Goal: Information Seeking & Learning: Check status

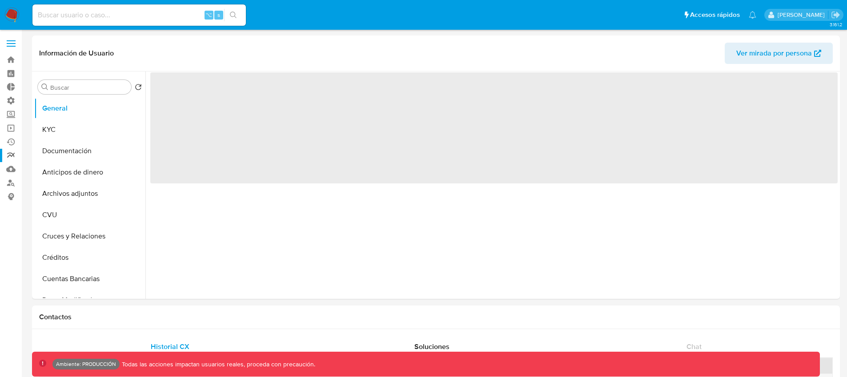
select select "10"
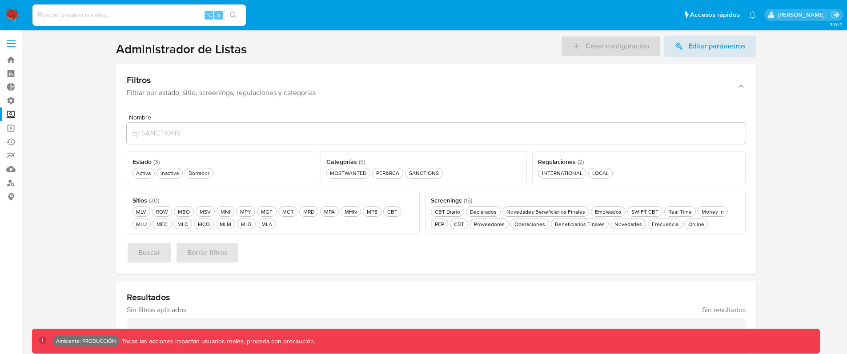
scroll to position [12, 0]
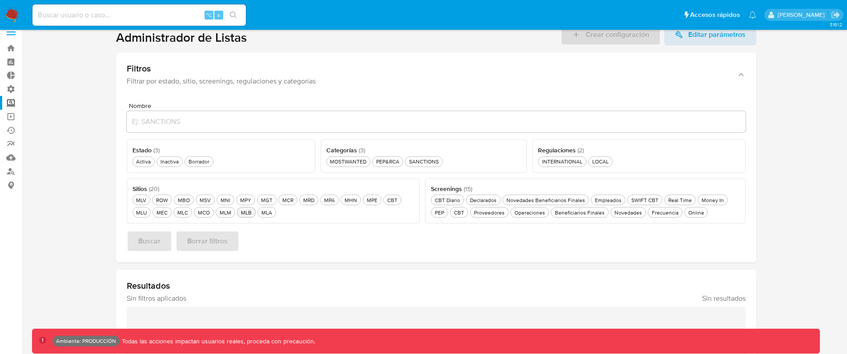
click at [246, 214] on div "MLB MLB" at bounding box center [246, 213] width 14 height 8
click at [141, 162] on div "Activa Activa" at bounding box center [143, 162] width 18 height 8
click at [687, 213] on div "Online Online" at bounding box center [697, 213] width 20 height 8
click at [149, 246] on span "Buscar" at bounding box center [149, 242] width 22 height 20
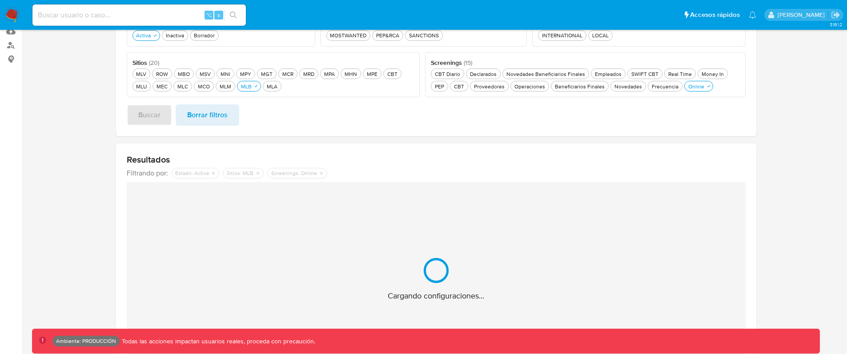
scroll to position [207, 0]
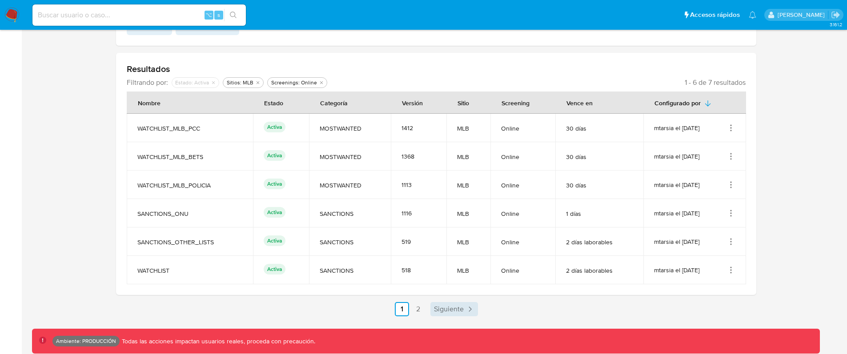
click at [439, 310] on span "Siguiente" at bounding box center [449, 309] width 30 height 7
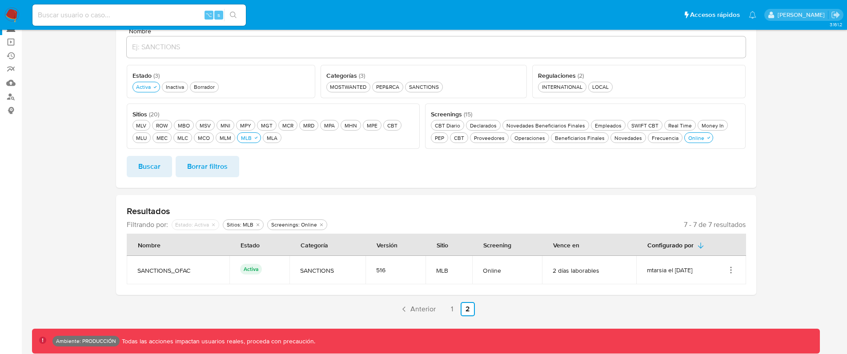
scroll to position [86, 0]
click at [418, 310] on span "Anterior" at bounding box center [422, 309] width 25 height 7
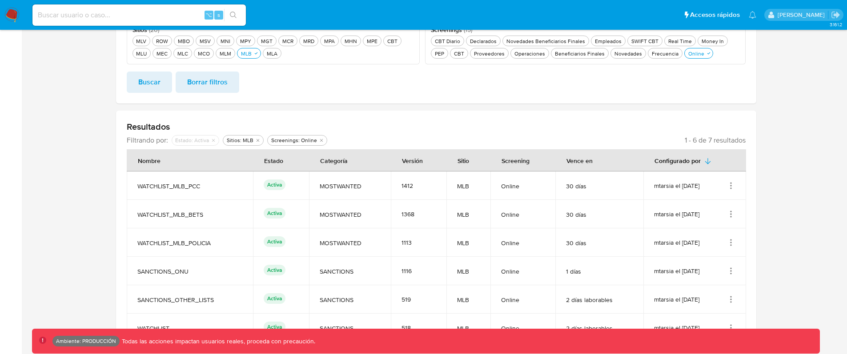
scroll to position [229, 0]
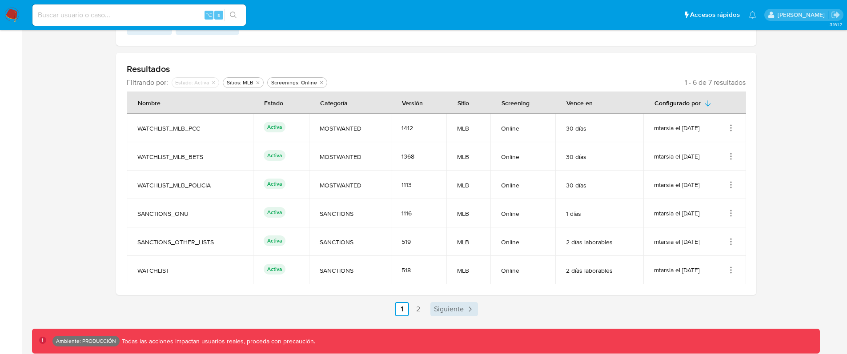
click at [450, 306] on span "Siguiente" at bounding box center [449, 309] width 30 height 7
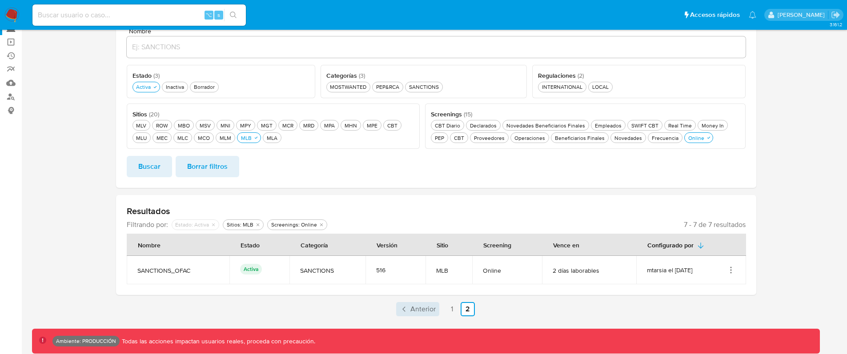
click at [414, 309] on span "Anterior" at bounding box center [422, 309] width 25 height 7
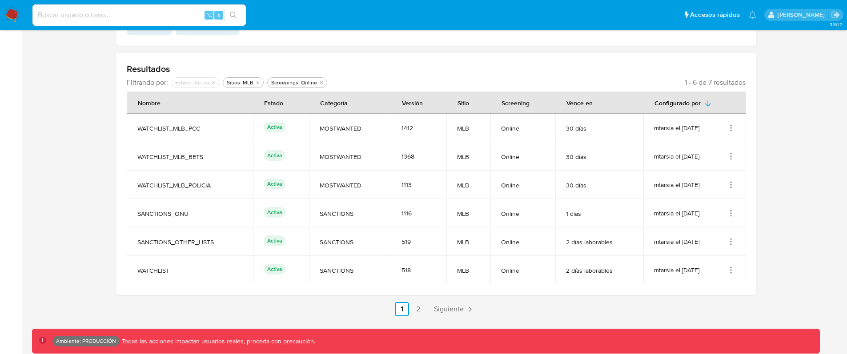
scroll to position [126, 0]
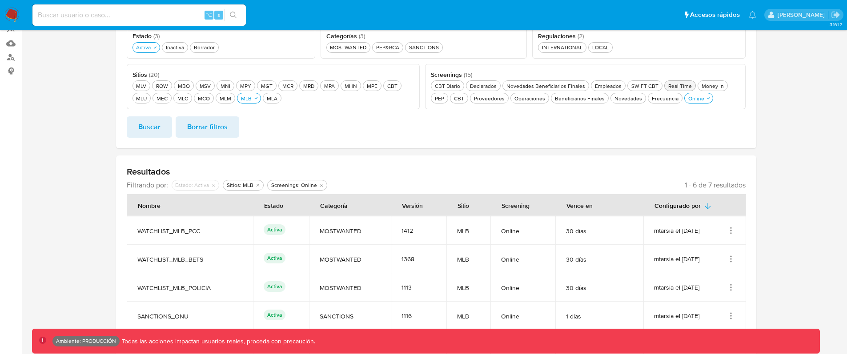
click at [672, 85] on div "Real Time Real Time" at bounding box center [679, 86] width 27 height 8
click at [693, 100] on div "Online Online" at bounding box center [697, 99] width 20 height 8
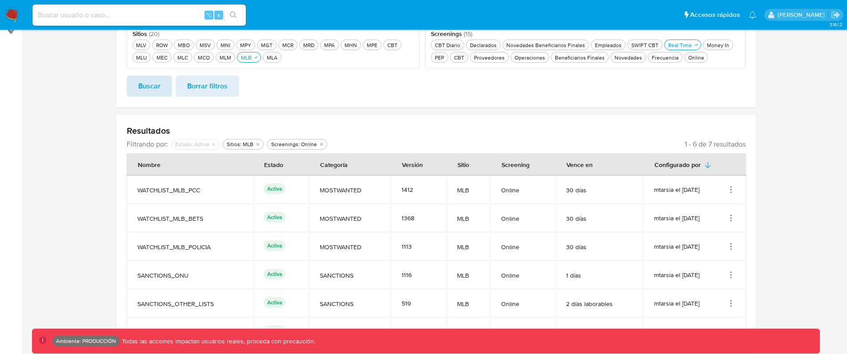
click at [154, 85] on span "Buscar" at bounding box center [149, 86] width 22 height 20
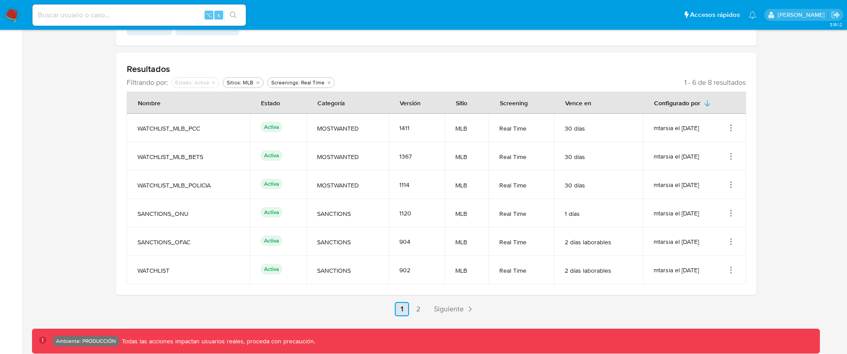
click at [450, 306] on span "Siguiente" at bounding box center [449, 309] width 30 height 7
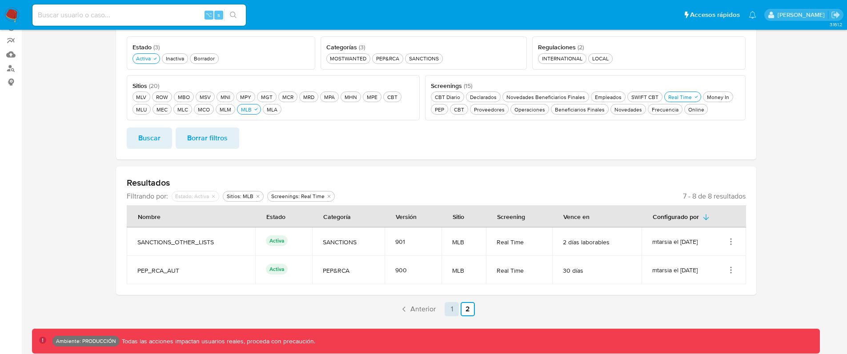
scroll to position [115, 0]
click at [729, 271] on icon "Acciones" at bounding box center [731, 270] width 9 height 9
click at [683, 289] on button "Ver detalles" at bounding box center [695, 291] width 80 height 24
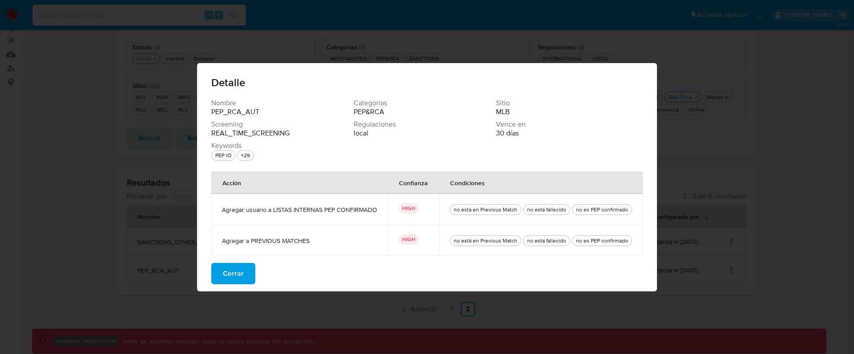
click at [226, 106] on span "Nombre" at bounding box center [281, 103] width 141 height 9
click at [227, 106] on span "Nombre" at bounding box center [281, 103] width 141 height 9
click at [373, 111] on span "PEP&RCA" at bounding box center [368, 112] width 31 height 9
drag, startPoint x: 373, startPoint y: 111, endPoint x: 469, endPoint y: 122, distance: 96.2
click at [373, 111] on span "PEP&RCA" at bounding box center [368, 112] width 31 height 9
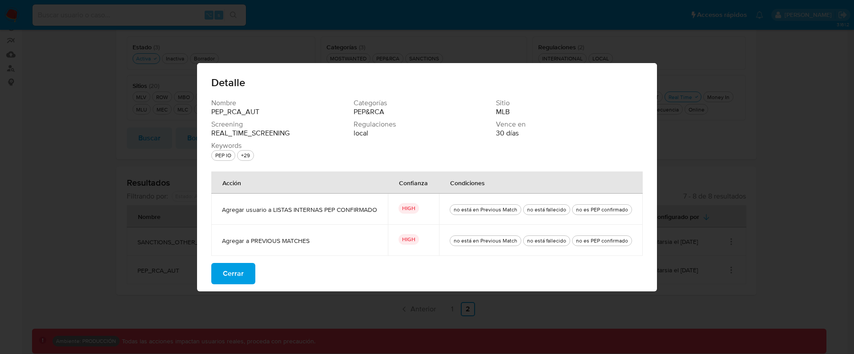
click at [504, 113] on span "MLB" at bounding box center [503, 112] width 14 height 9
drag, startPoint x: 412, startPoint y: 209, endPoint x: 399, endPoint y: 209, distance: 12.9
click at [399, 209] on div "HIGH" at bounding box center [413, 209] width 30 height 12
click at [298, 210] on span "Agregar usuario a LISTAS INTERNAS PEP CONFIRMADO" at bounding box center [299, 210] width 155 height 8
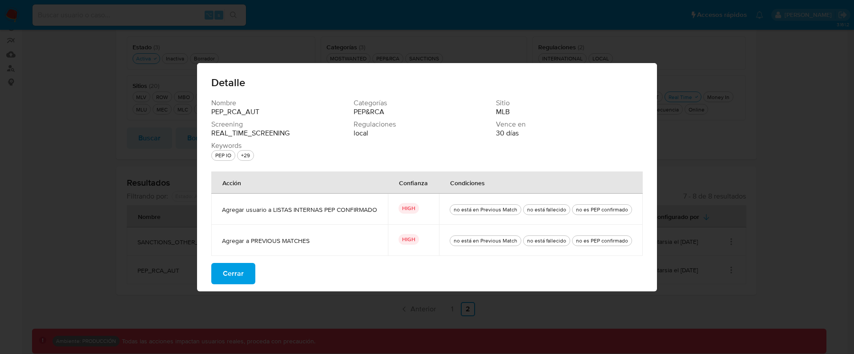
click at [298, 210] on span "Agregar usuario a LISTAS INTERNAS PEP CONFIRMADO" at bounding box center [299, 210] width 155 height 8
click at [317, 220] on td "Agregar usuario a LISTAS INTERNAS PEP CONFIRMADO" at bounding box center [299, 209] width 177 height 31
click at [489, 208] on div "no está en Previous Match" at bounding box center [485, 210] width 67 height 8
click at [551, 209] on div "no está fallecido" at bounding box center [546, 210] width 43 height 8
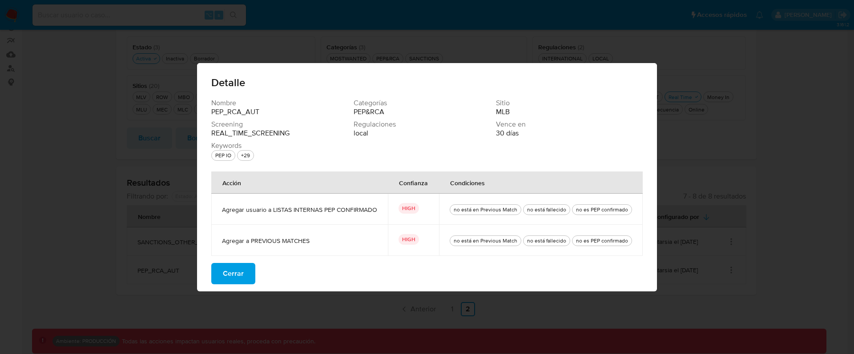
click at [618, 212] on div "no es PEP confirmado" at bounding box center [602, 210] width 56 height 8
click at [289, 238] on span "Agregar a PREVIOUS MATCHES" at bounding box center [299, 241] width 155 height 8
click at [568, 241] on div "no está en Previous Match no está fallecido no es PEP confirmado" at bounding box center [541, 240] width 182 height 31
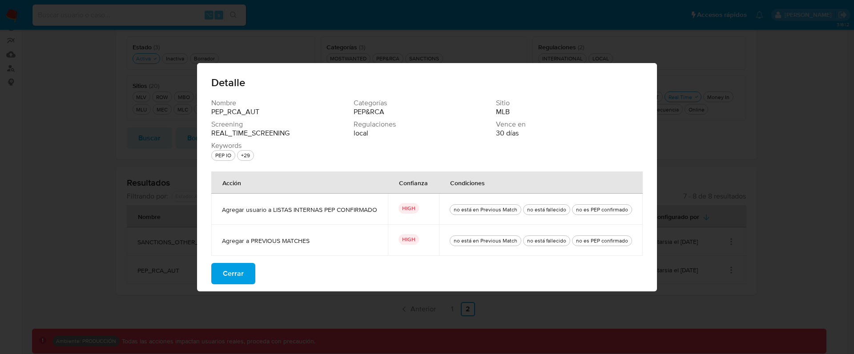
click at [568, 241] on div "no está en Previous Match no está fallecido no es PEP confirmado" at bounding box center [541, 240] width 182 height 31
click at [620, 238] on div "no es PEP confirmado" at bounding box center [602, 241] width 56 height 8
click at [250, 278] on button "Cerrar" at bounding box center [233, 273] width 44 height 21
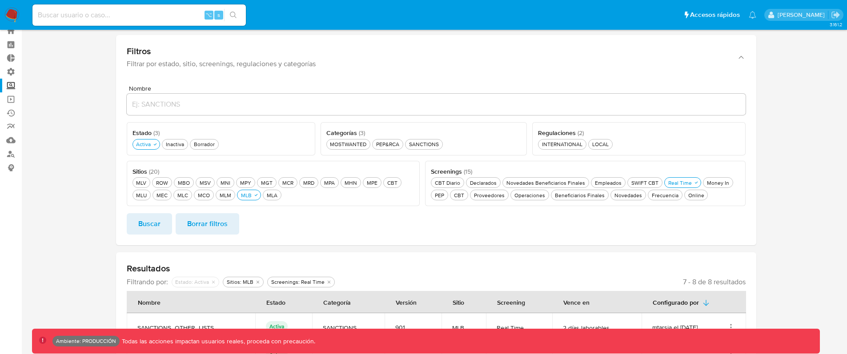
scroll to position [0, 0]
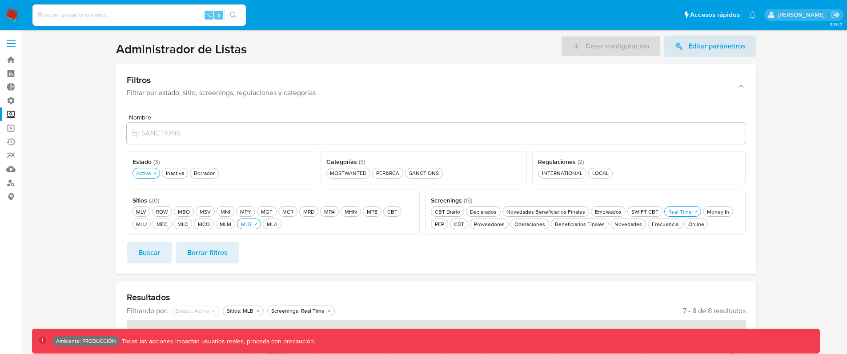
drag, startPoint x: 249, startPoint y: 48, endPoint x: 109, endPoint y: 49, distance: 140.5
click at [109, 49] on section at bounding box center [436, 234] width 808 height 396
click at [216, 48] on h1 "Administrador de Listas" at bounding box center [181, 49] width 131 height 16
click at [252, 53] on header "Administrador de Listas Crear configuración Editar parámetros" at bounding box center [436, 46] width 640 height 21
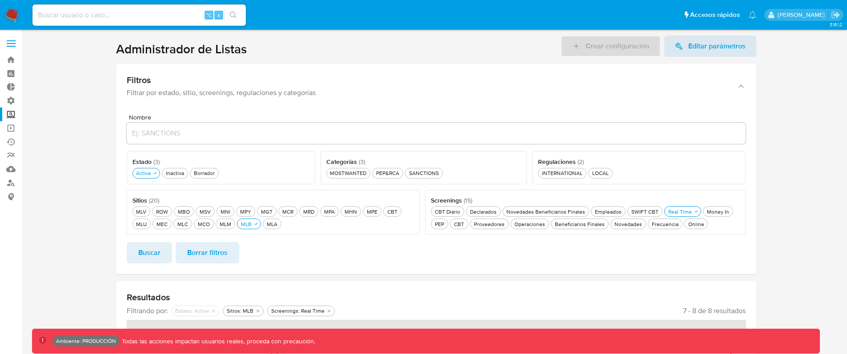
click at [252, 53] on header "Administrador de Listas Crear configuración Editar parámetros" at bounding box center [436, 46] width 640 height 21
click at [229, 50] on h1 "Administrador de Listas" at bounding box center [181, 49] width 131 height 16
click at [19, 44] on label at bounding box center [11, 43] width 22 height 19
click at [0, 0] on input "checkbox" at bounding box center [0, 0] width 0 height 0
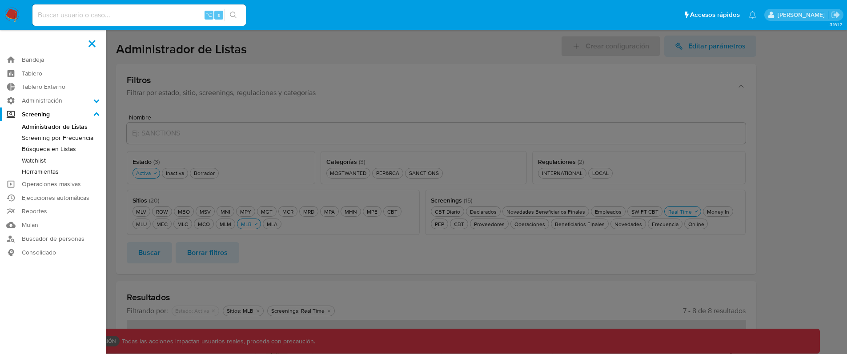
click at [39, 160] on link "Watchlist" at bounding box center [53, 160] width 106 height 11
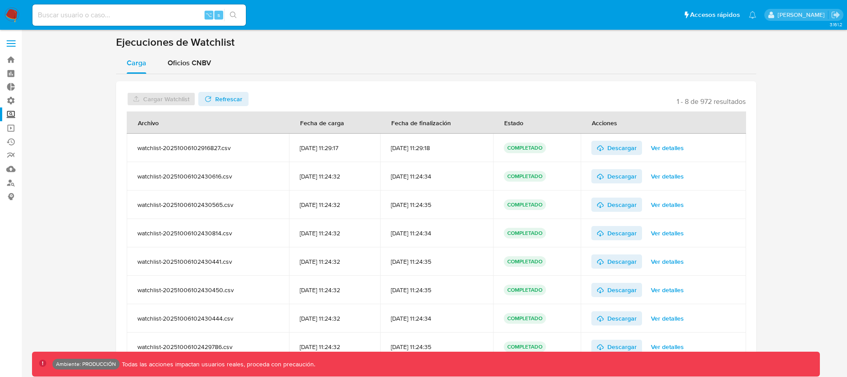
click at [14, 13] on img at bounding box center [11, 15] width 15 height 15
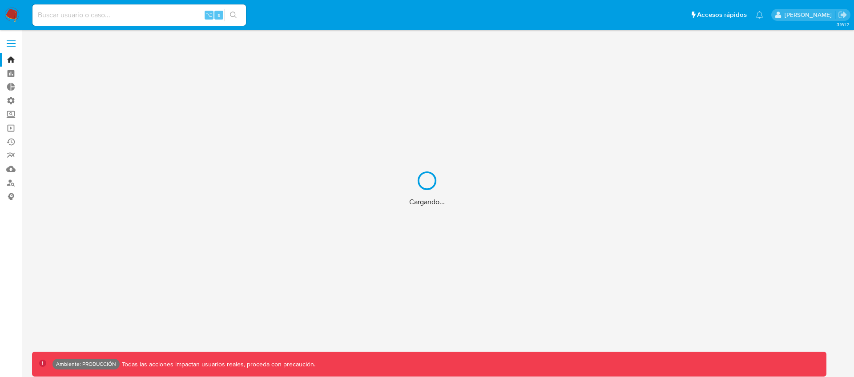
click at [15, 41] on div "Cargando..." at bounding box center [427, 188] width 854 height 377
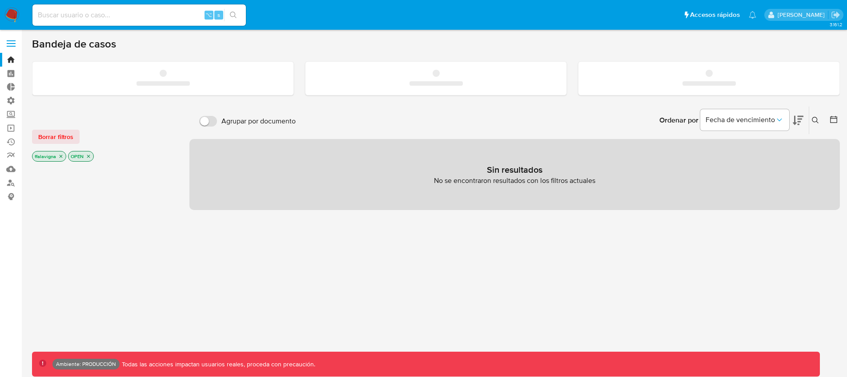
click at [395, 15] on ul "Pausado Ver notificaciones ⌥ s Accesos rápidos Presiona las siguientes teclas p…" at bounding box center [394, 15] width 733 height 22
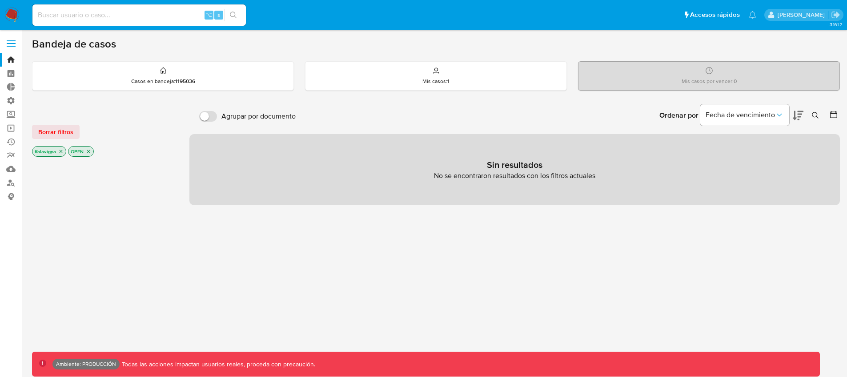
click at [18, 43] on label at bounding box center [11, 43] width 22 height 19
click at [0, 0] on input "checkbox" at bounding box center [0, 0] width 0 height 0
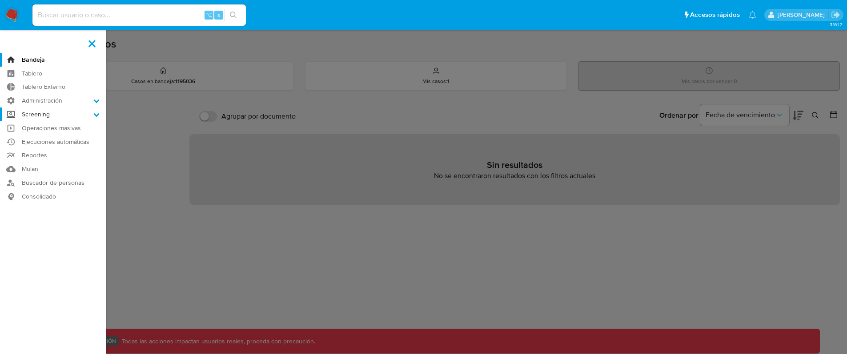
click at [91, 116] on label "Screening" at bounding box center [53, 115] width 106 height 14
click at [0, 0] on input "Screening" at bounding box center [0, 0] width 0 height 0
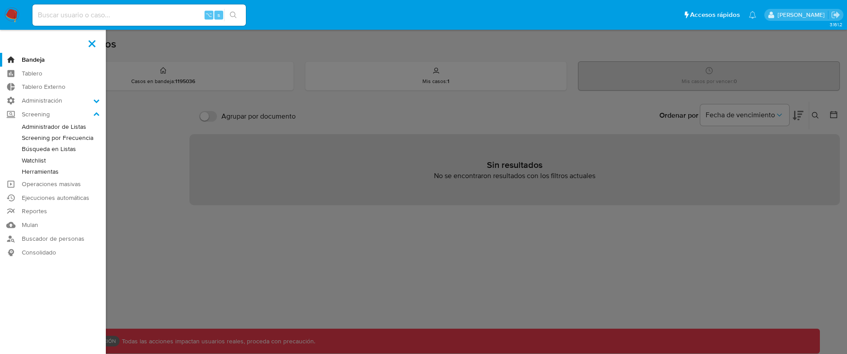
click at [59, 151] on link "Búsqueda en Listas" at bounding box center [53, 149] width 106 height 11
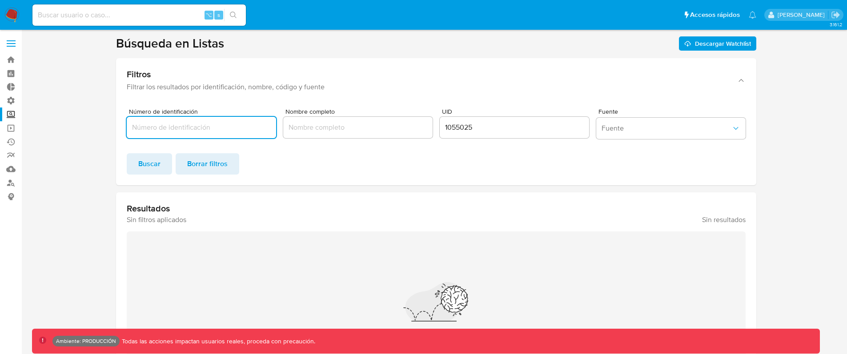
click at [508, 134] on div "1055025" at bounding box center [514, 127] width 149 height 21
click at [508, 131] on input "1055025" at bounding box center [514, 128] width 149 height 12
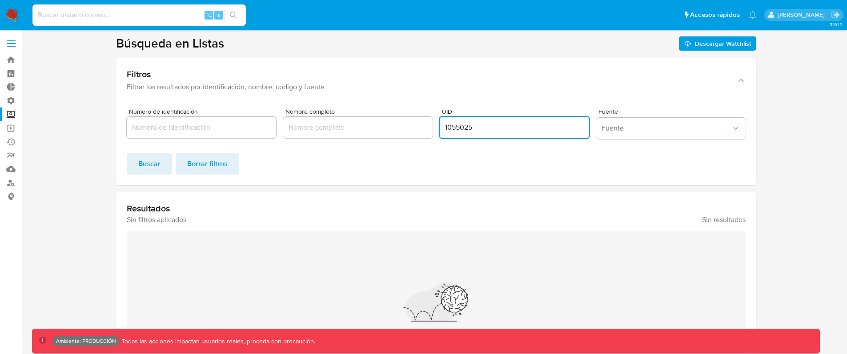
click at [508, 131] on input "1055025" at bounding box center [514, 128] width 149 height 12
click at [496, 145] on form "Número de identificación Nombre completo UID Fuente Fuente Buscar Borrar filtros" at bounding box center [436, 141] width 619 height 66
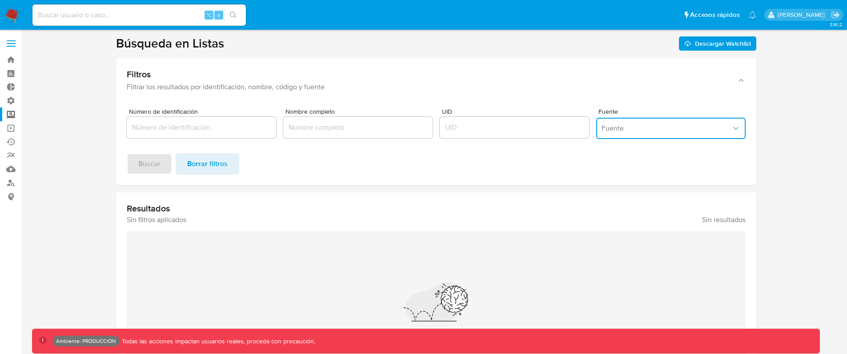
click at [627, 125] on span "Fuente" at bounding box center [667, 128] width 130 height 9
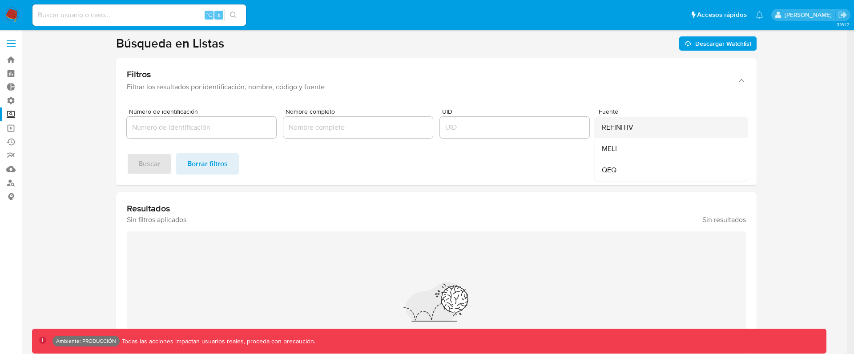
click at [636, 129] on div "REFINITIV" at bounding box center [668, 127] width 133 height 21
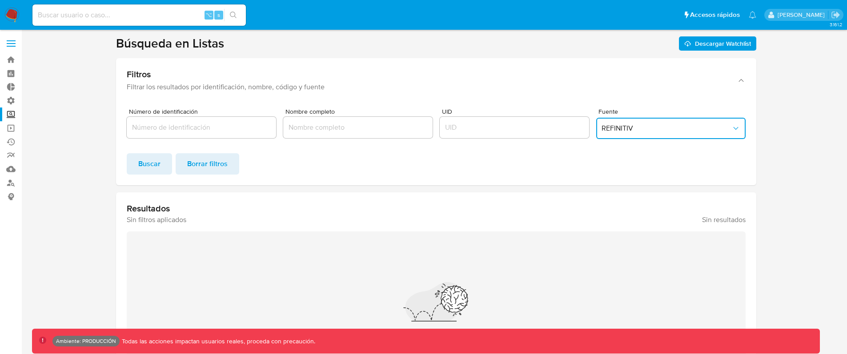
click at [475, 131] on input "UID" at bounding box center [514, 128] width 149 height 12
click at [673, 132] on span "REFINITIV" at bounding box center [667, 128] width 130 height 9
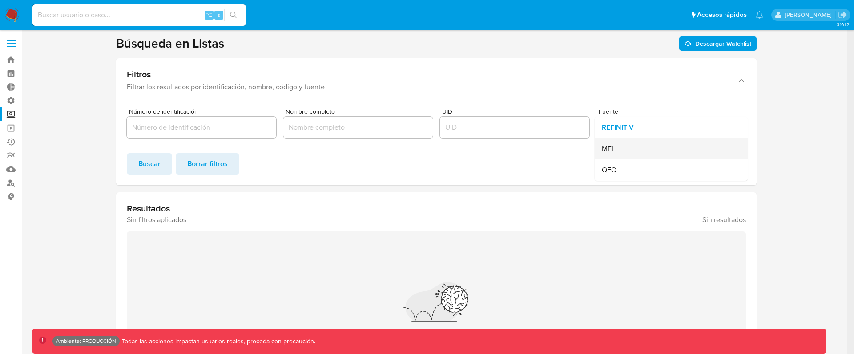
click at [631, 151] on div "MELI" at bounding box center [668, 148] width 133 height 21
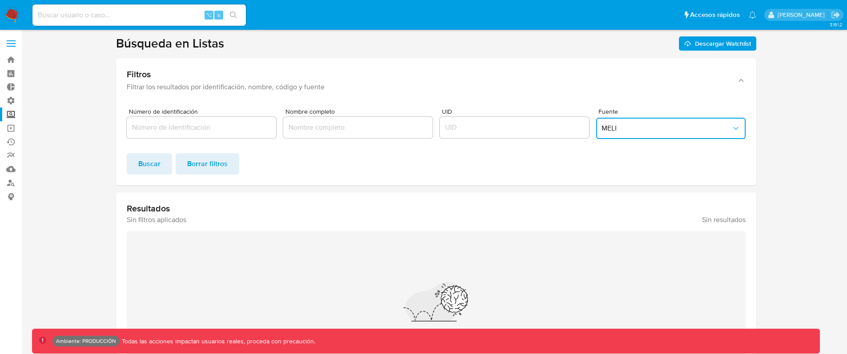
click at [639, 130] on span "MELI" at bounding box center [667, 128] width 130 height 9
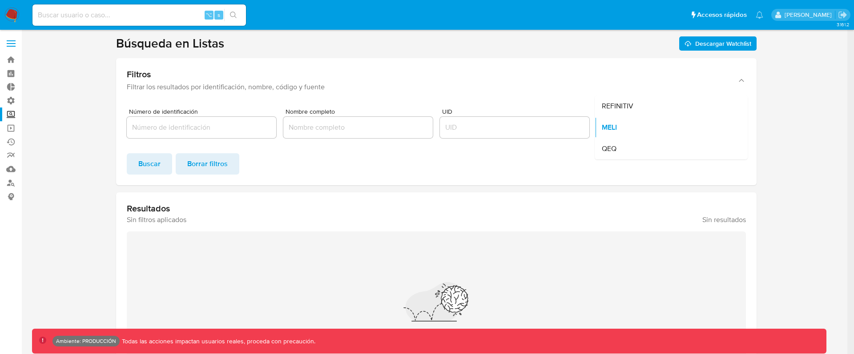
click at [620, 136] on div "MELI" at bounding box center [668, 127] width 133 height 21
click at [190, 120] on div at bounding box center [201, 127] width 149 height 21
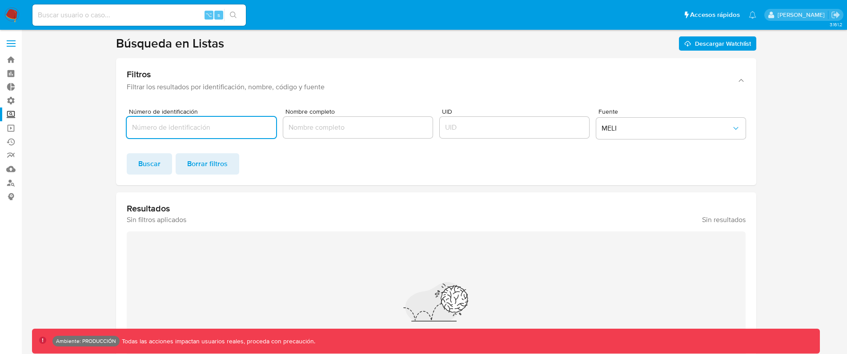
click at [192, 126] on input "Número de identificación" at bounding box center [201, 128] width 149 height 12
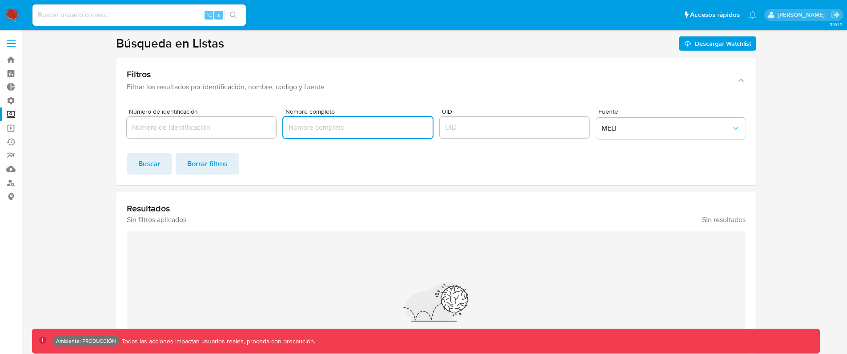
click at [354, 130] on input "Nombre completo" at bounding box center [357, 128] width 149 height 12
type input ";"
type input "Mauricio Macri"
click at [132, 173] on button "Buscar" at bounding box center [149, 163] width 45 height 21
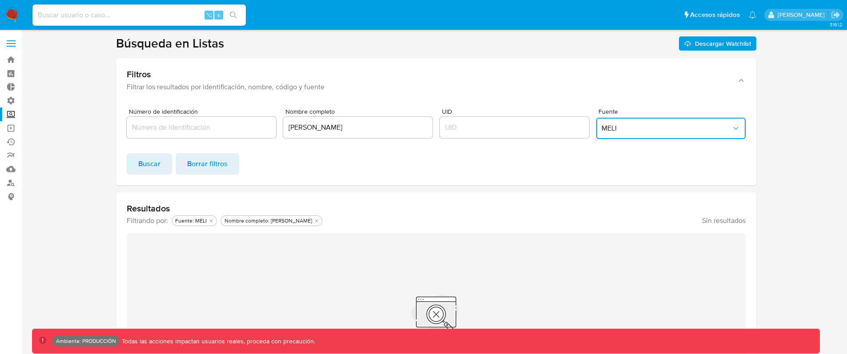
click at [654, 128] on span "MELI" at bounding box center [667, 128] width 130 height 9
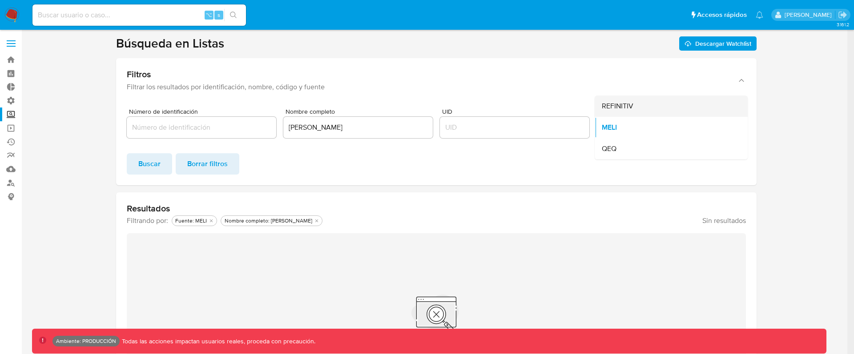
click at [645, 100] on div "REFINITIV" at bounding box center [668, 106] width 133 height 21
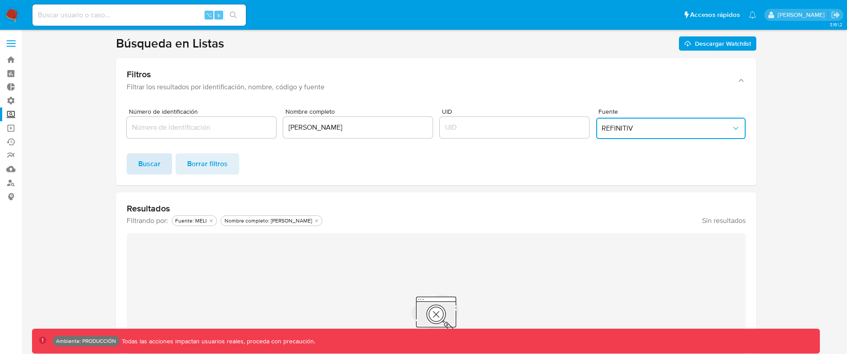
click at [145, 170] on span "Buscar" at bounding box center [149, 164] width 22 height 20
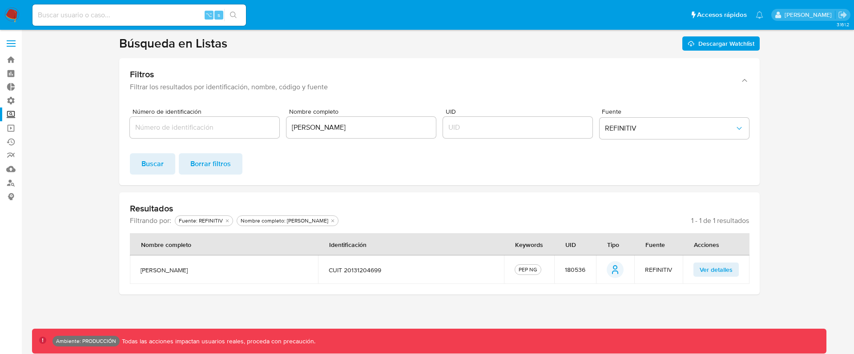
click at [733, 269] on button "Ver detalles" at bounding box center [715, 270] width 45 height 14
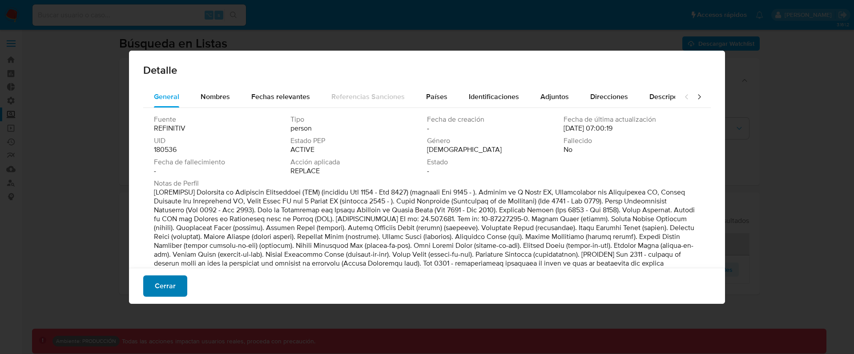
click at [180, 285] on button "Cerrar" at bounding box center [165, 286] width 44 height 21
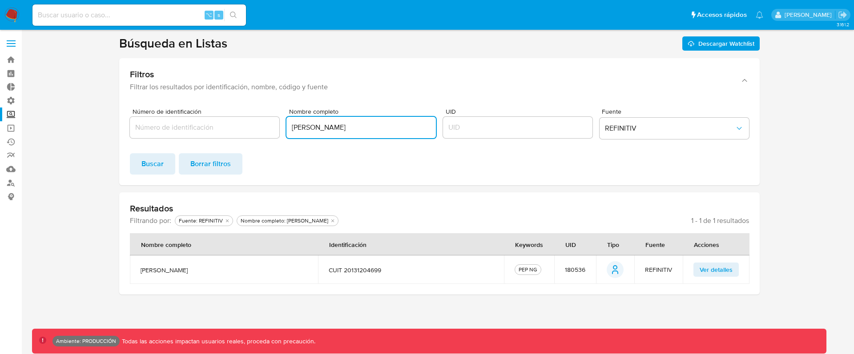
click at [393, 129] on input "Mauricio Macri" at bounding box center [360, 128] width 149 height 12
click at [678, 126] on span "REFINITIV" at bounding box center [670, 128] width 130 height 9
click at [678, 126] on div "REFINITIV" at bounding box center [671, 127] width 133 height 21
click at [827, 169] on section at bounding box center [439, 165] width 815 height 259
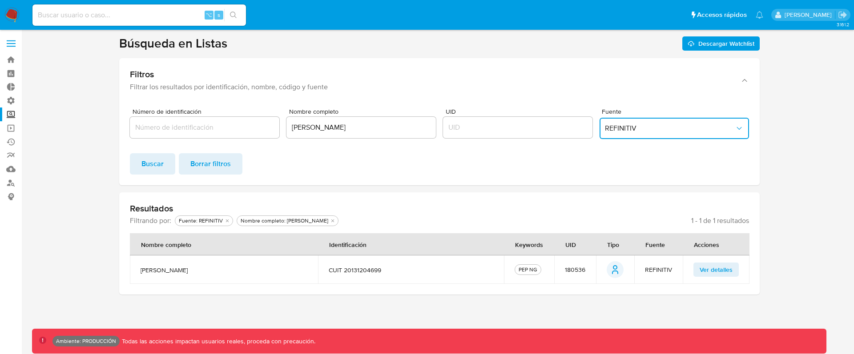
click at [678, 129] on span "REFINITIV" at bounding box center [670, 128] width 130 height 9
click at [789, 192] on section at bounding box center [439, 165] width 815 height 259
click at [674, 128] on span "REFINITIV" at bounding box center [670, 128] width 130 height 9
click at [651, 130] on div "REFINITIV" at bounding box center [671, 127] width 133 height 21
click at [651, 130] on span "REFINITIV" at bounding box center [670, 128] width 130 height 9
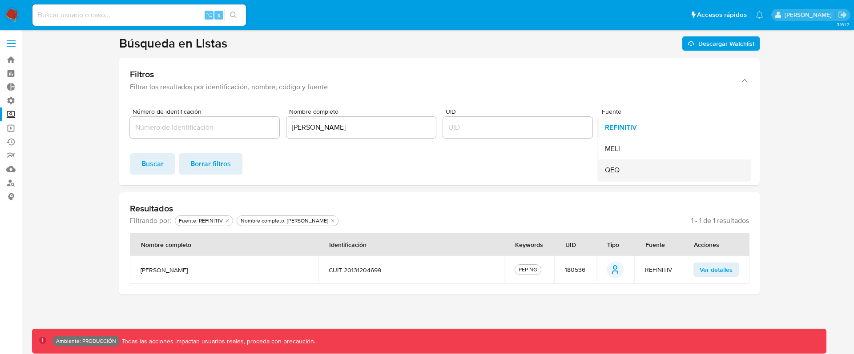
click at [645, 162] on div "QEQ" at bounding box center [671, 170] width 133 height 21
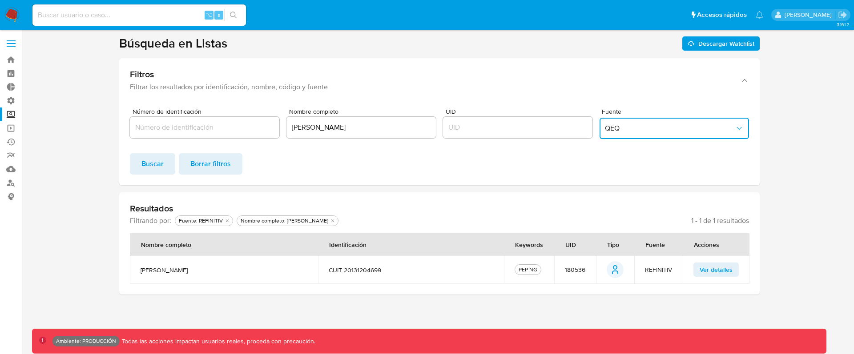
click at [353, 128] on input "Mauricio Macri" at bounding box center [360, 128] width 149 height 12
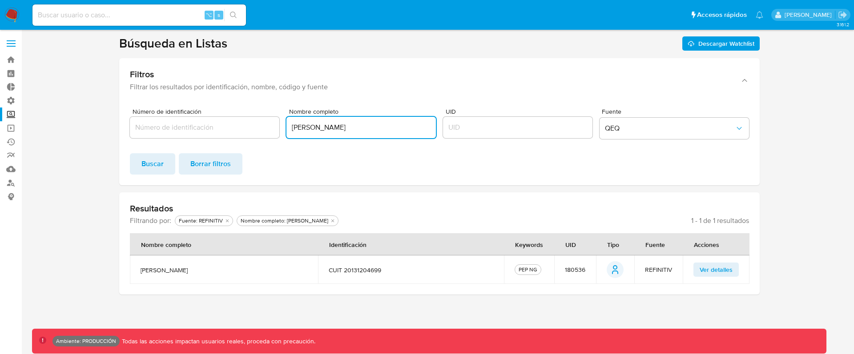
click at [328, 128] on input "Mauricio Macri" at bounding box center [360, 128] width 149 height 12
click at [333, 130] on input "Mauricio Macri" at bounding box center [360, 128] width 149 height 12
click at [350, 132] on input "Mauricio Macri" at bounding box center [360, 128] width 149 height 12
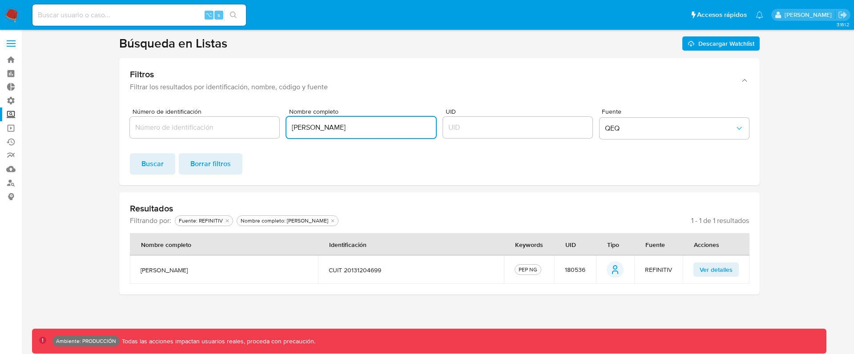
click at [350, 132] on input "Mauricio Macri" at bounding box center [360, 128] width 149 height 12
click at [15, 37] on label at bounding box center [11, 43] width 22 height 19
click at [0, 0] on input "checkbox" at bounding box center [0, 0] width 0 height 0
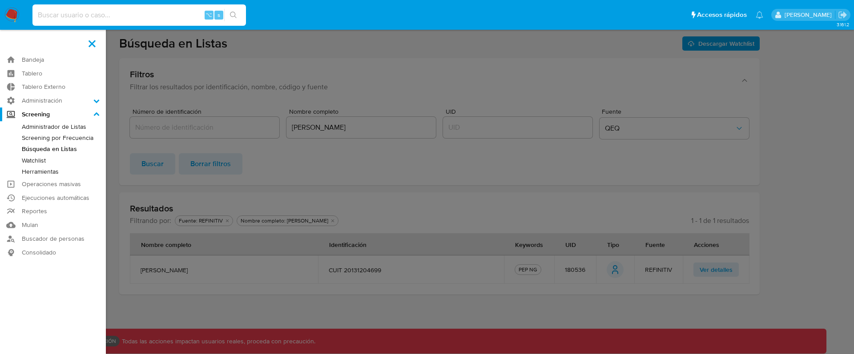
click at [104, 13] on input at bounding box center [138, 15] width 213 height 12
click at [13, 17] on img at bounding box center [11, 15] width 15 height 15
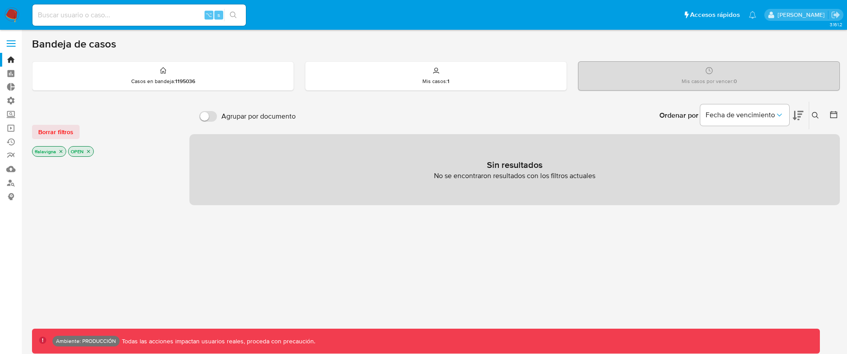
click at [88, 154] on icon "close-filter" at bounding box center [88, 151] width 5 height 5
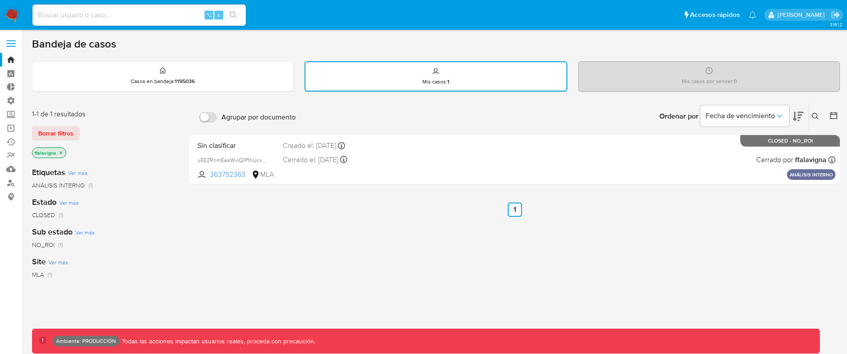
click at [62, 153] on icon "close-filter" at bounding box center [60, 152] width 5 height 5
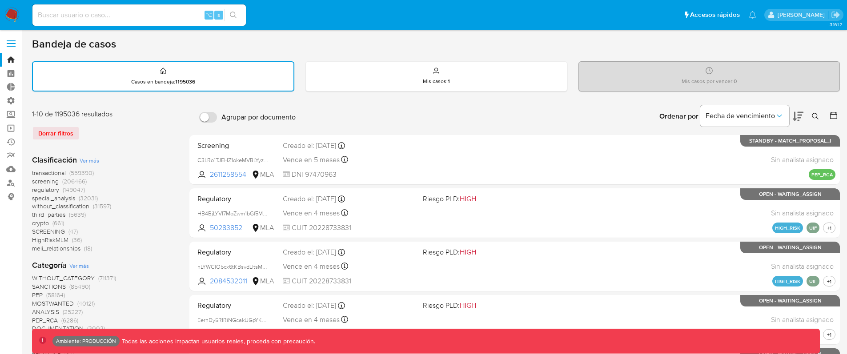
click at [44, 181] on span "screening" at bounding box center [45, 181] width 27 height 9
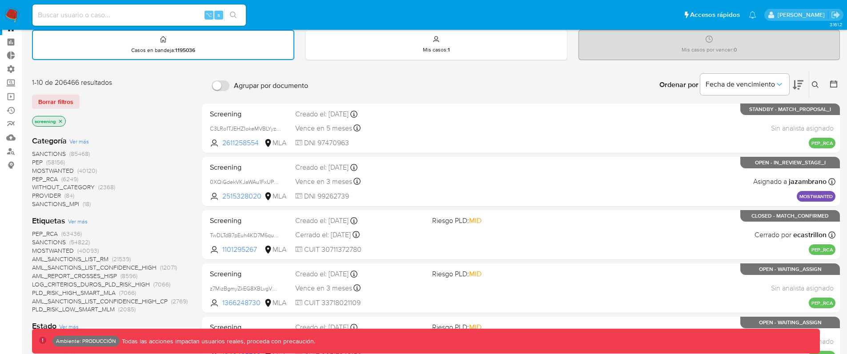
scroll to position [96, 0]
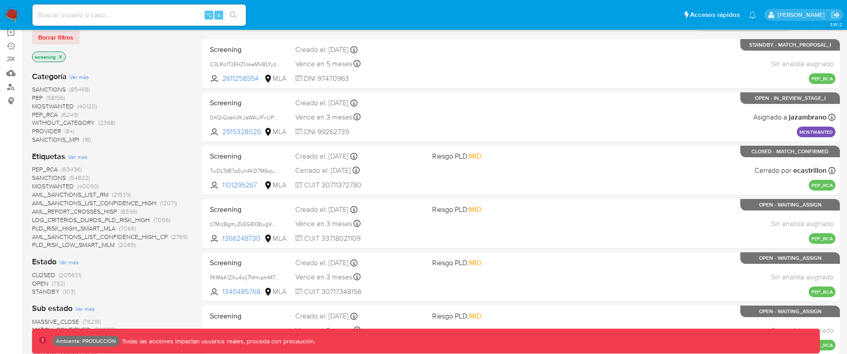
click at [50, 175] on span "SANCTIONS" at bounding box center [49, 177] width 34 height 9
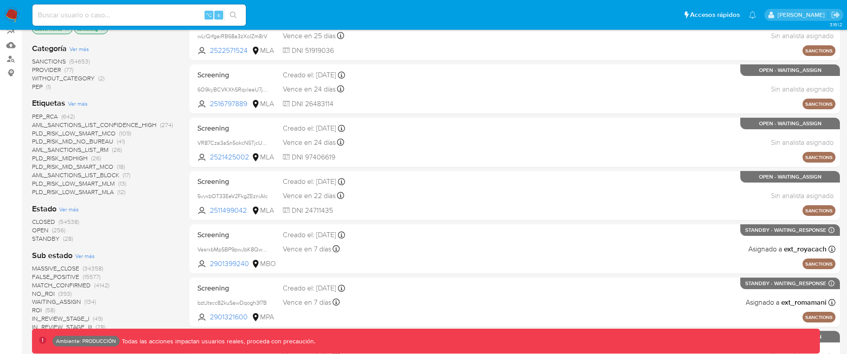
scroll to position [182, 0]
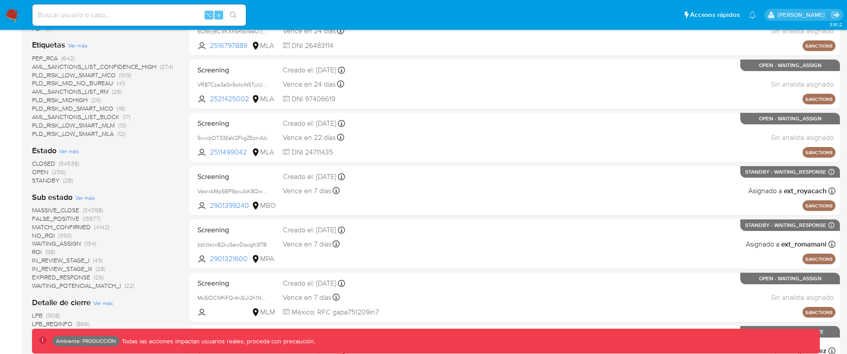
click at [63, 225] on span "MATCH_CONFIRMED" at bounding box center [61, 227] width 59 height 9
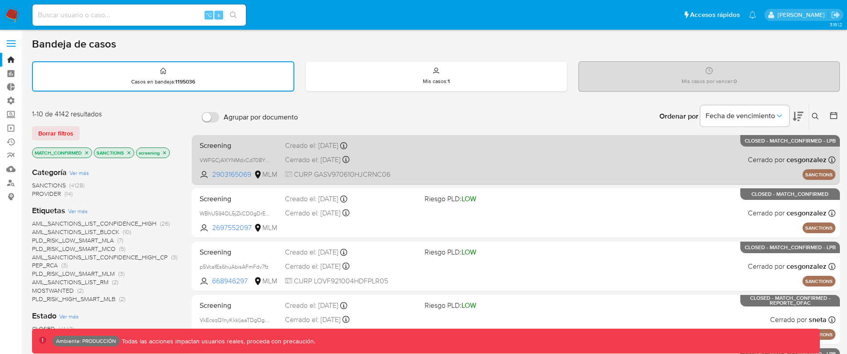
click at [534, 148] on div "Screening VWFGCjAXYNMdxCd708YJm9gE 2903165069 MLM Creado el: [DATE] Creado el: …" at bounding box center [515, 159] width 639 height 45
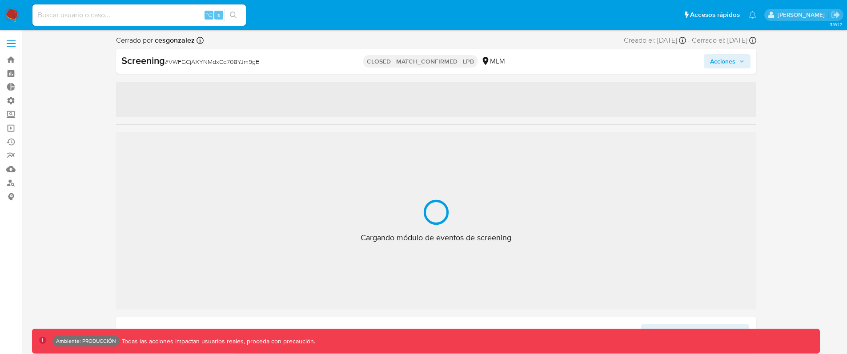
select select "10"
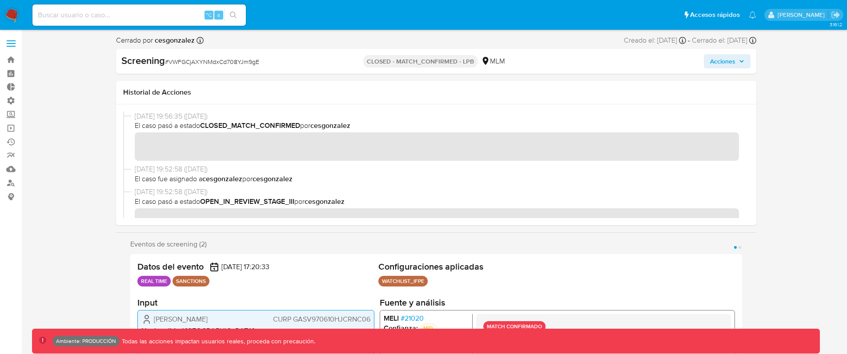
scroll to position [92, 0]
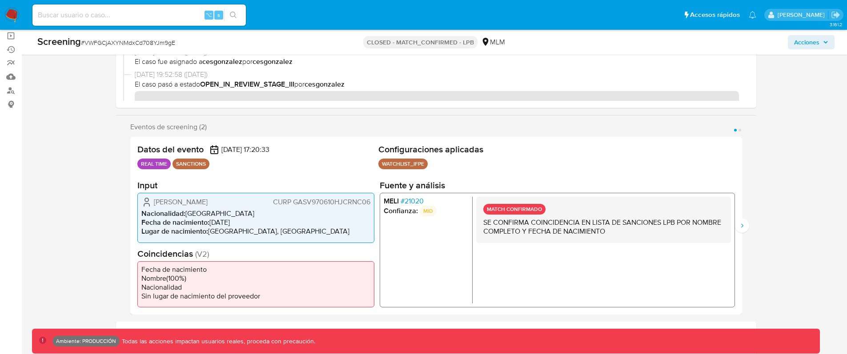
click at [208, 198] on span "[PERSON_NAME]" at bounding box center [181, 202] width 54 height 9
click at [537, 207] on p "MATCH CONFIRMADO" at bounding box center [514, 209] width 62 height 11
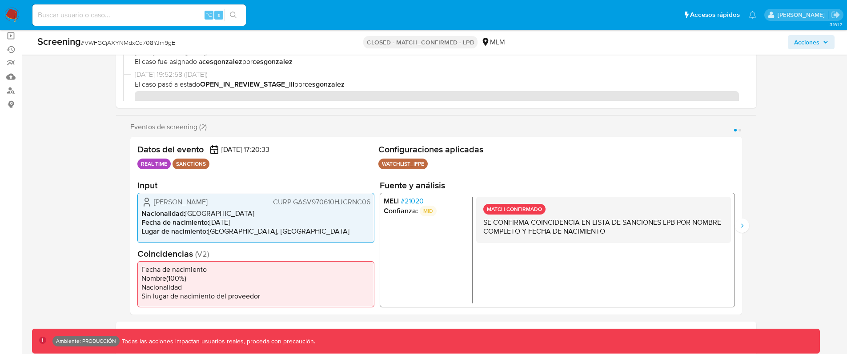
click at [685, 220] on p "SE CONFIRMA COINCIDENCIA EN LISTA DE SANCIONES LPB POR NOMBRE COMPLETO Y FECHA …" at bounding box center [603, 227] width 241 height 18
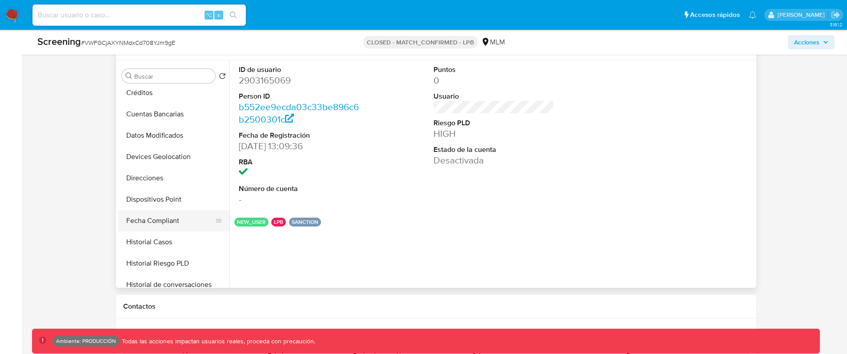
scroll to position [281, 0]
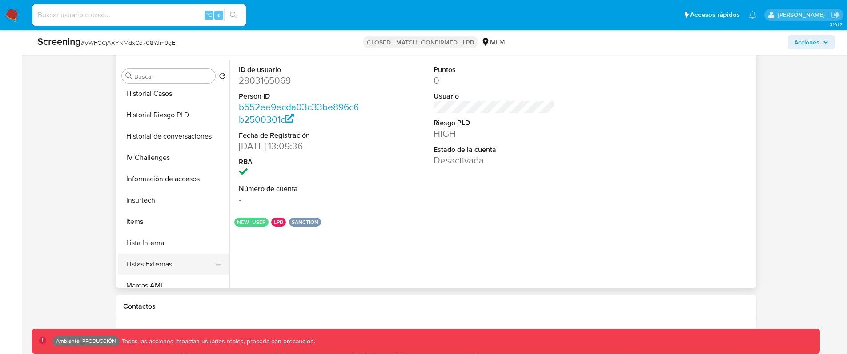
click at [174, 258] on button "Listas Externas" at bounding box center [170, 264] width 104 height 21
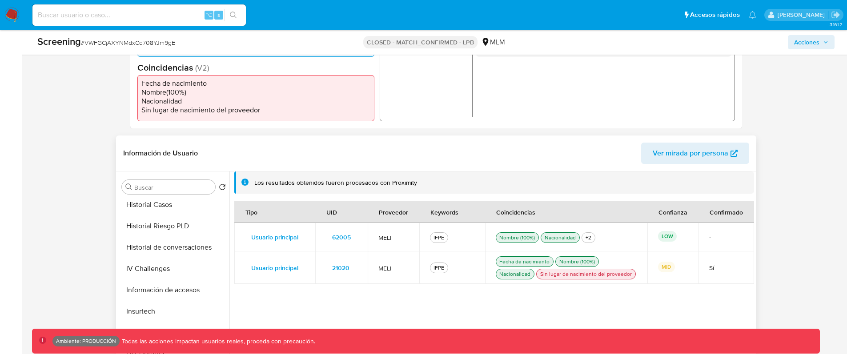
scroll to position [290, 0]
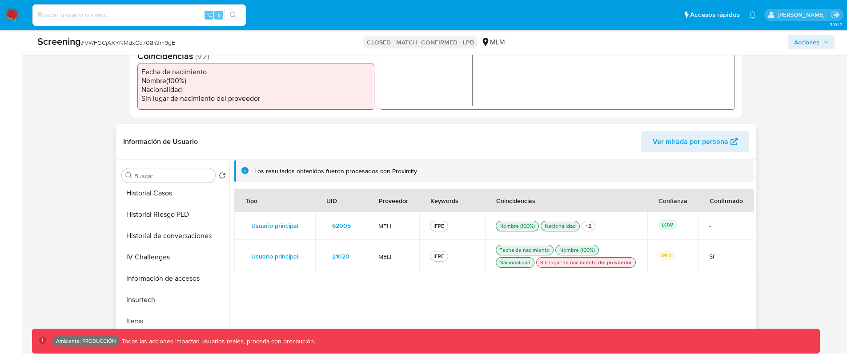
click at [666, 227] on p "LOW" at bounding box center [667, 225] width 19 height 11
click at [700, 227] on td "-" at bounding box center [727, 226] width 56 height 28
drag, startPoint x: 721, startPoint y: 226, endPoint x: 241, endPoint y: 223, distance: 479.3
click at [241, 223] on tr "Usuario principal Detalle Nombre [PERSON_NAME] Identificación CURP GASV970610HJ…" at bounding box center [494, 226] width 520 height 28
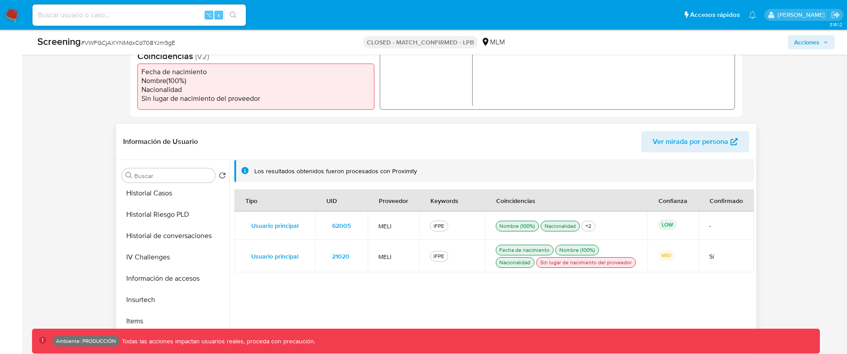
click at [745, 224] on td "-" at bounding box center [727, 226] width 56 height 28
click at [667, 256] on p "MID" at bounding box center [666, 255] width 17 height 11
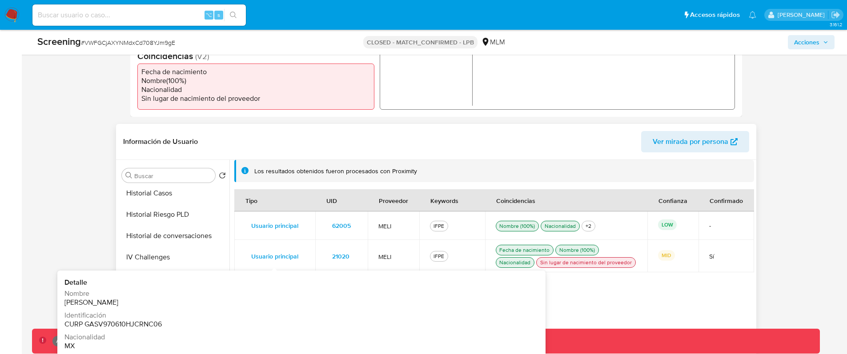
drag, startPoint x: 693, startPoint y: 259, endPoint x: 244, endPoint y: 256, distance: 448.6
click at [244, 256] on tr "Usuario principal Detalle Nombre [PERSON_NAME] Identificación CURP GASV970610HJ…" at bounding box center [494, 256] width 520 height 32
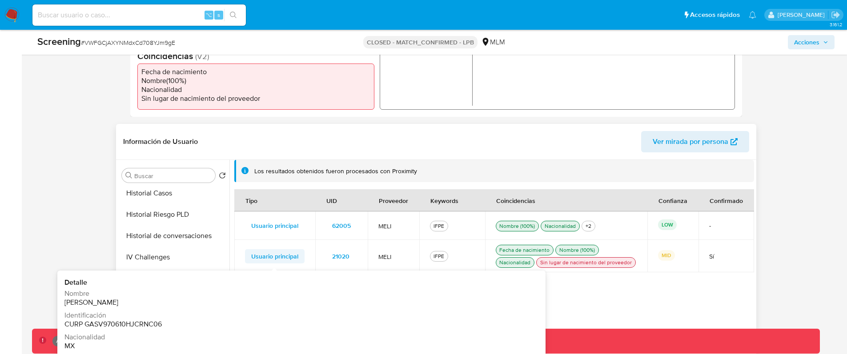
drag, startPoint x: 726, startPoint y: 260, endPoint x: 247, endPoint y: 250, distance: 478.5
click at [247, 250] on tr "Usuario principal Detalle Nombre [PERSON_NAME] Identificación CURP GASV970610HJ…" at bounding box center [494, 256] width 520 height 32
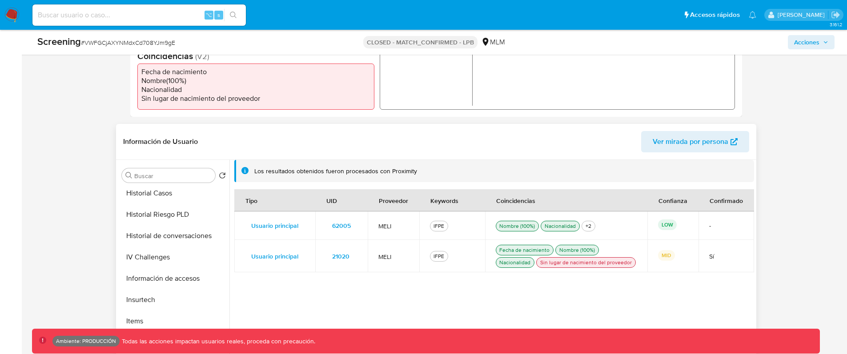
click at [725, 265] on td "Sí" at bounding box center [727, 256] width 56 height 32
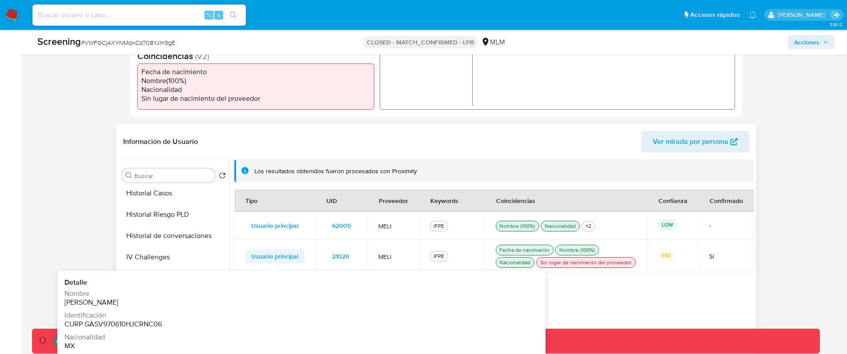
drag, startPoint x: 720, startPoint y: 256, endPoint x: 247, endPoint y: 251, distance: 473.6
click at [247, 251] on tr "Usuario principal Detalle Nombre [PERSON_NAME] Identificación CURP GASV970610HJ…" at bounding box center [494, 256] width 520 height 32
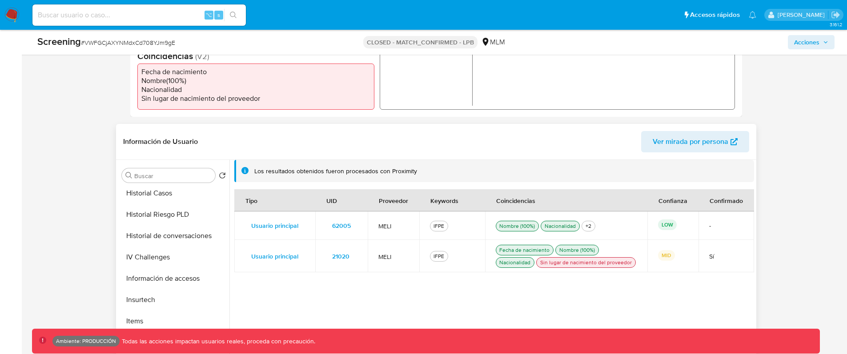
click at [341, 227] on span "62005" at bounding box center [341, 226] width 19 height 12
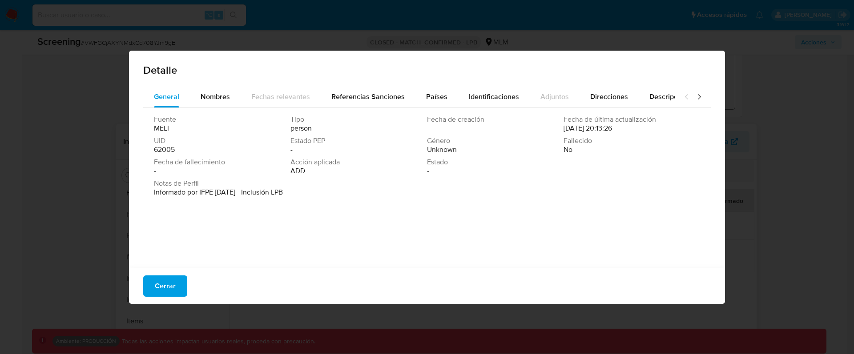
drag, startPoint x: 158, startPoint y: 288, endPoint x: 359, endPoint y: 241, distance: 205.8
click at [159, 288] on span "Cerrar" at bounding box center [165, 287] width 21 height 20
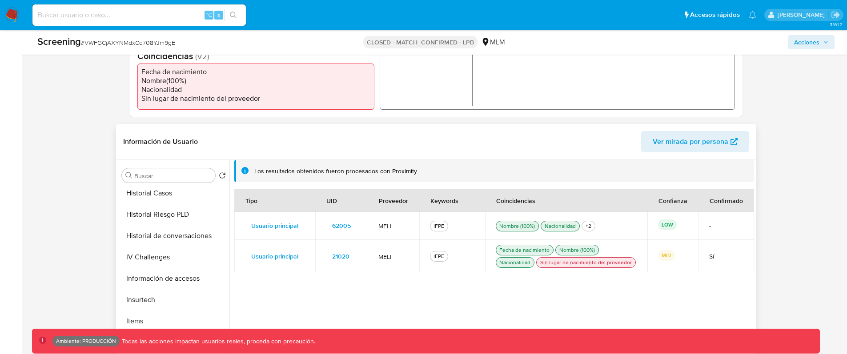
click at [345, 257] on span "21020" at bounding box center [340, 256] width 17 height 12
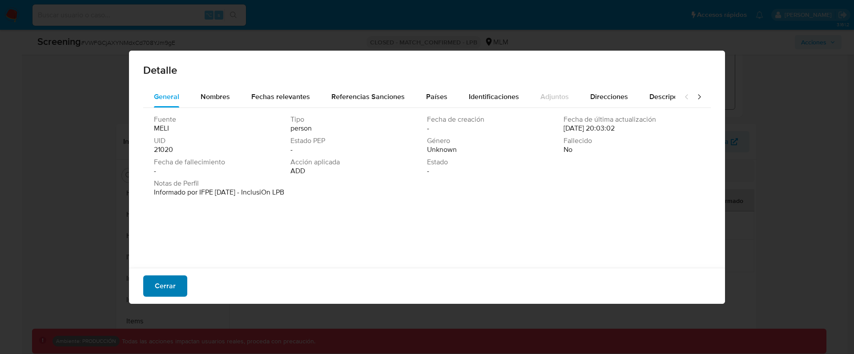
click at [166, 281] on span "Cerrar" at bounding box center [165, 287] width 21 height 20
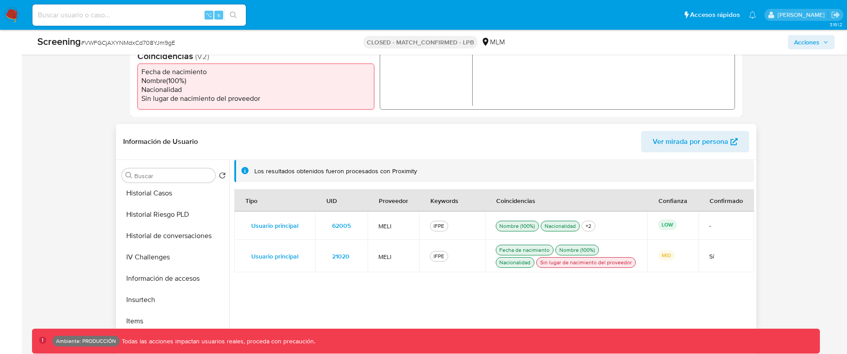
click at [341, 228] on span "62005" at bounding box center [341, 226] width 19 height 12
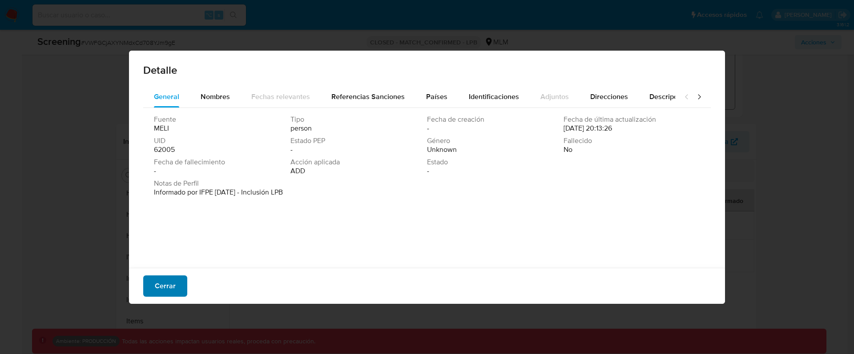
click at [171, 281] on span "Cerrar" at bounding box center [165, 287] width 21 height 20
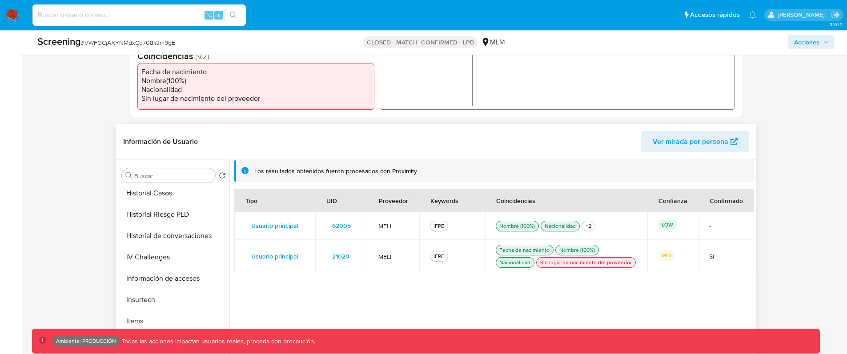
click at [674, 231] on div "LOW" at bounding box center [673, 226] width 30 height 12
click at [669, 255] on p "MID" at bounding box center [666, 255] width 17 height 11
click at [664, 225] on p "LOW" at bounding box center [667, 225] width 19 height 11
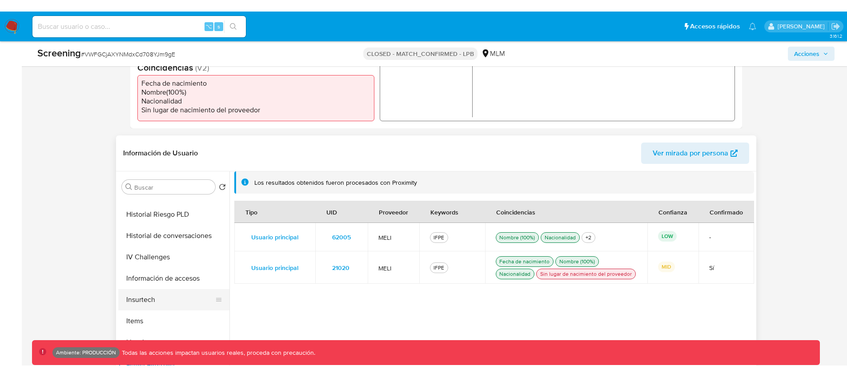
scroll to position [361, 0]
